Goal: Find specific page/section: Find specific page/section

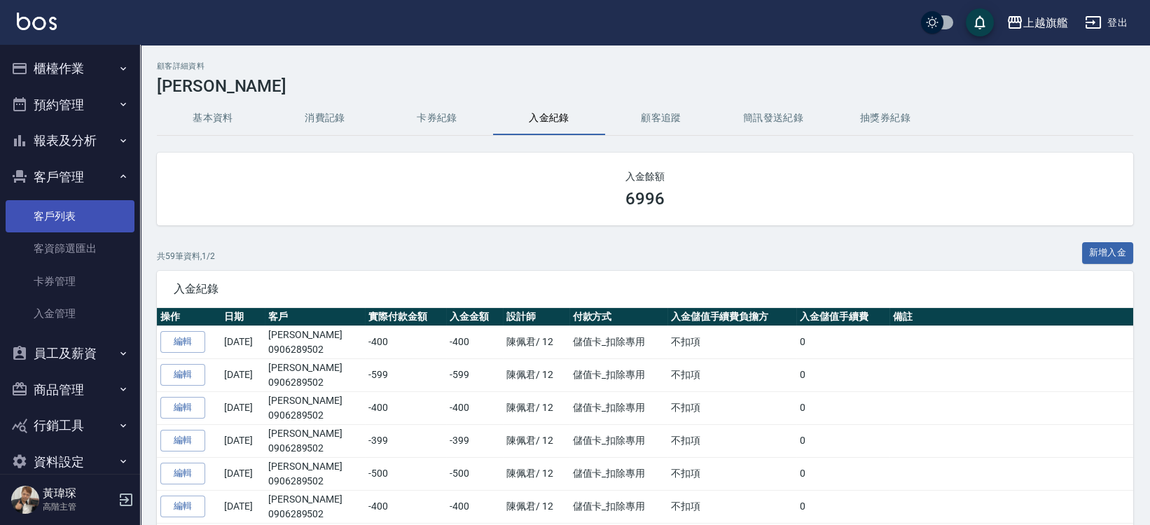
click at [48, 215] on link "客戶列表" at bounding box center [70, 216] width 129 height 32
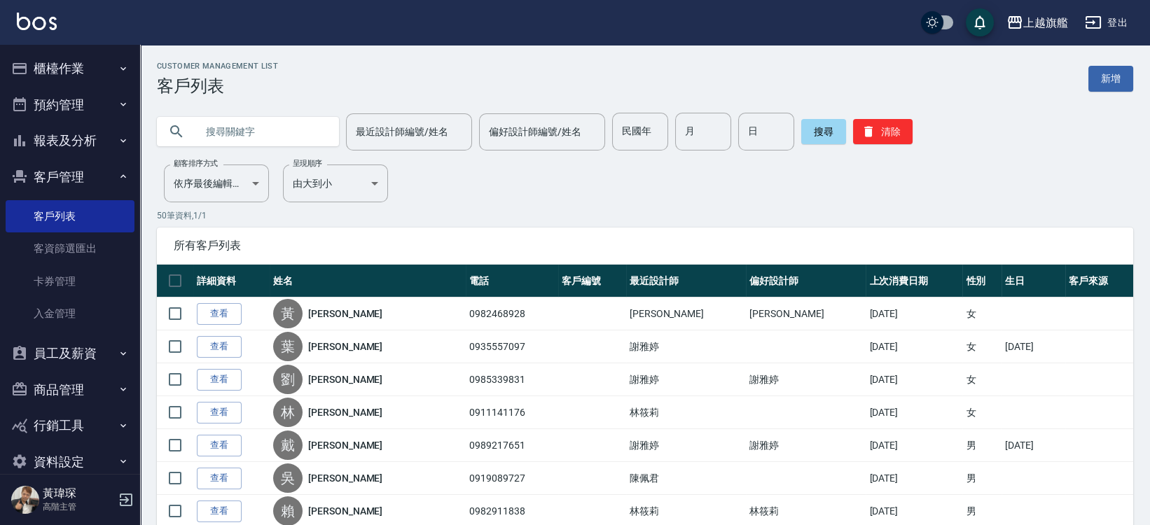
click at [242, 146] on input "text" at bounding box center [262, 132] width 132 height 38
type input "富隆"
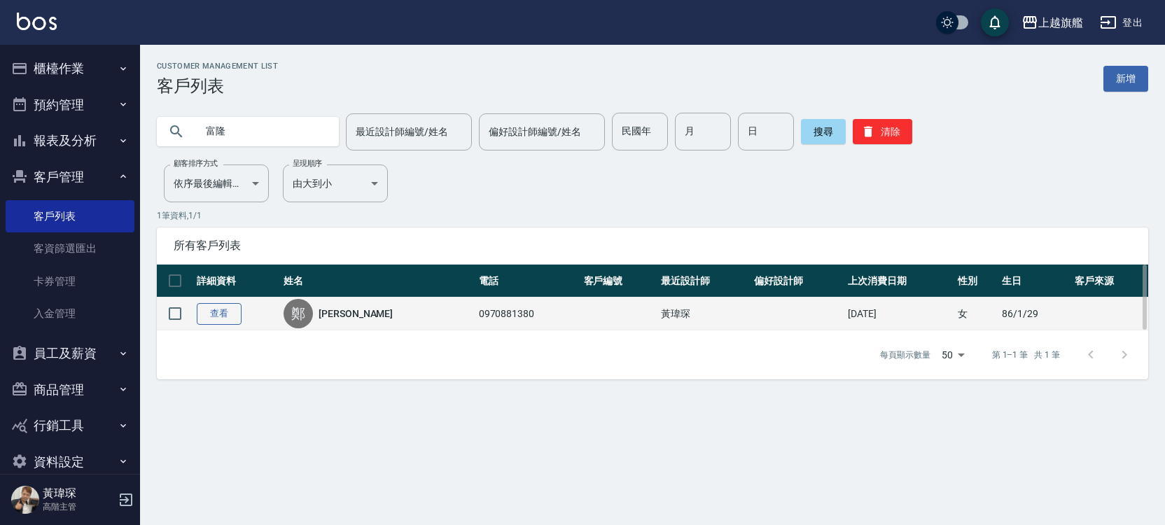
click at [219, 304] on td "查看" at bounding box center [236, 314] width 87 height 33
click at [218, 312] on link "查看" at bounding box center [219, 314] width 45 height 22
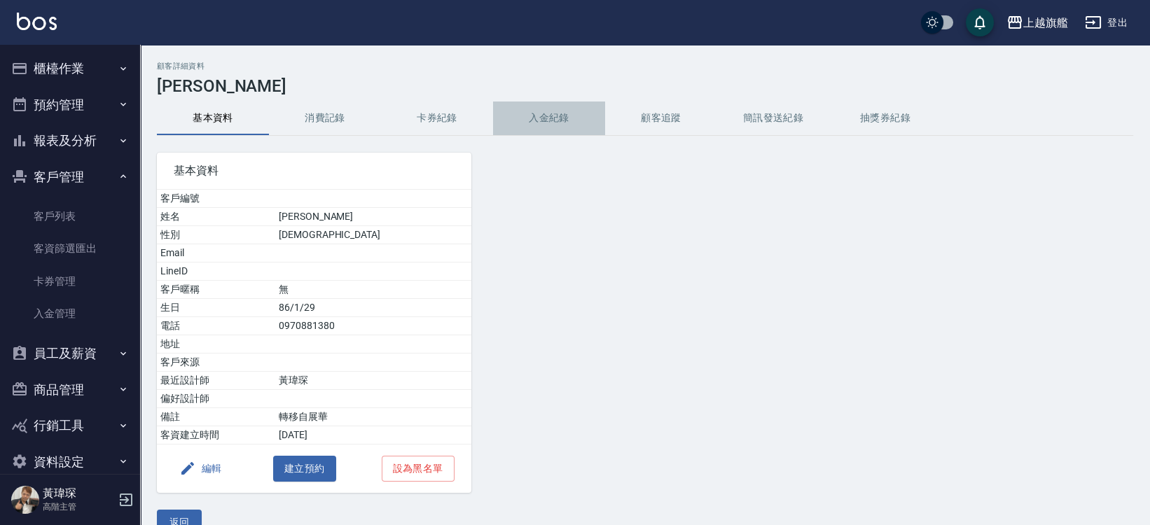
click at [571, 122] on button "入金紀錄" at bounding box center [549, 119] width 112 height 34
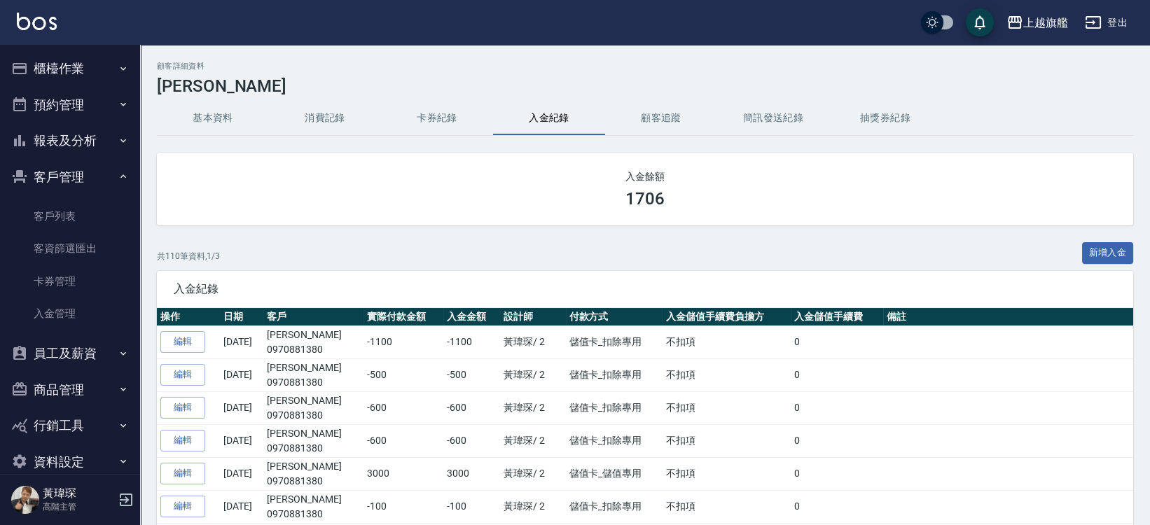
click at [211, 125] on button "基本資料" at bounding box center [213, 119] width 112 height 34
